Goal: Understand process/instructions

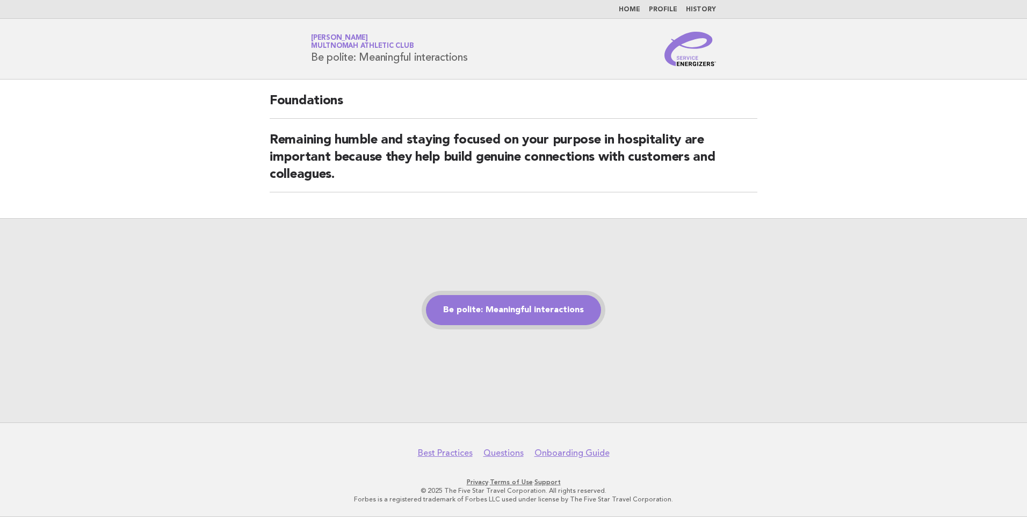
click at [518, 302] on link "Be polite: Meaningful interactions" at bounding box center [513, 310] width 175 height 30
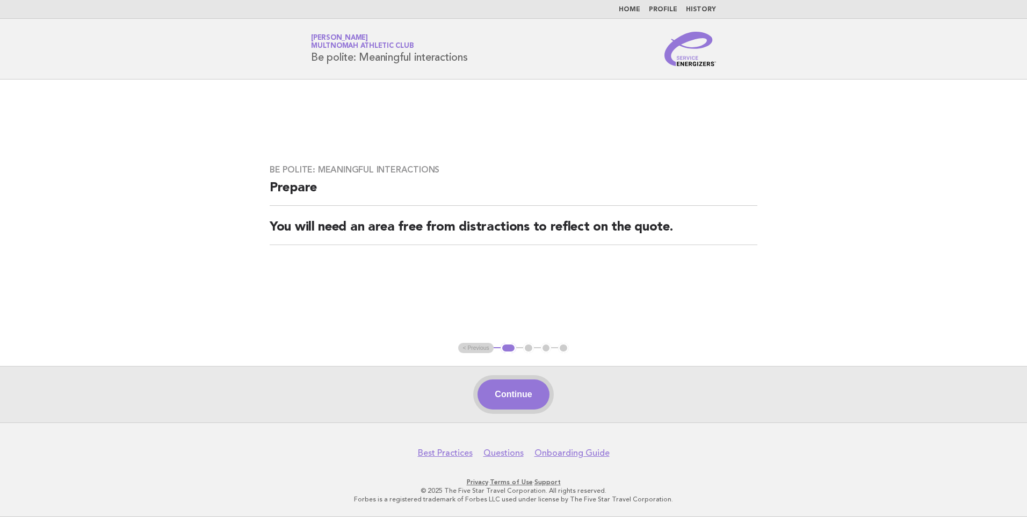
click at [521, 394] on button "Continue" at bounding box center [513, 394] width 71 height 30
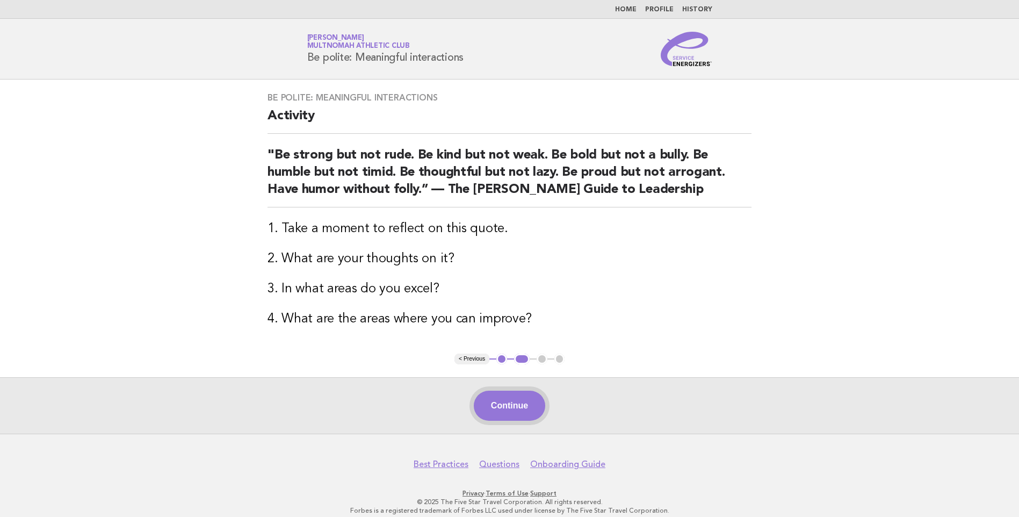
click at [516, 414] on button "Continue" at bounding box center [509, 406] width 71 height 30
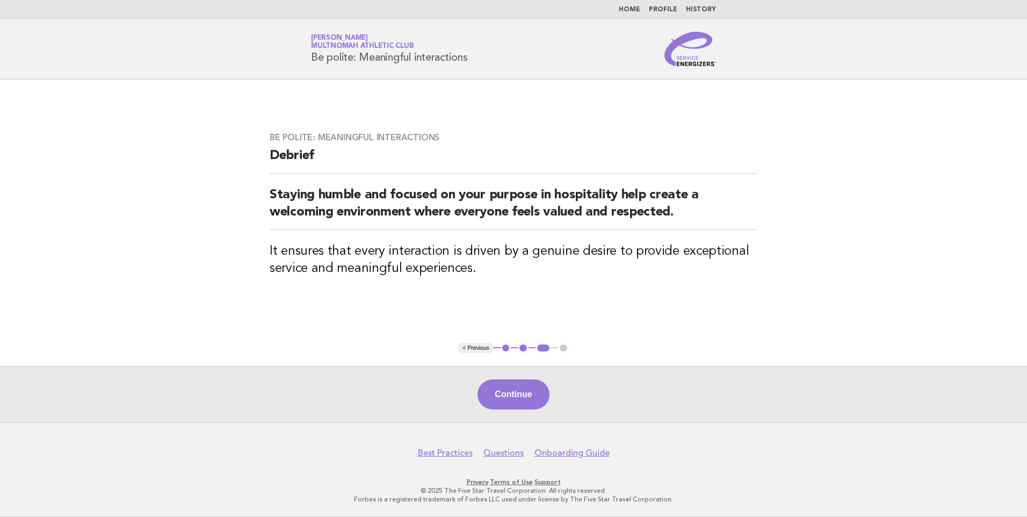
click at [510, 405] on button "Continue" at bounding box center [513, 394] width 71 height 30
